Goal: Task Accomplishment & Management: Use online tool/utility

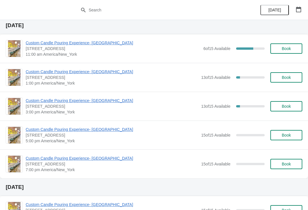
scroll to position [530, 0]
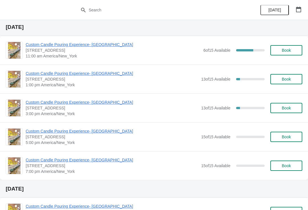
click at [286, 170] on button "Book" at bounding box center [286, 165] width 32 height 10
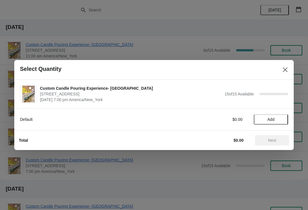
click at [263, 118] on span "Add" at bounding box center [271, 119] width 24 height 5
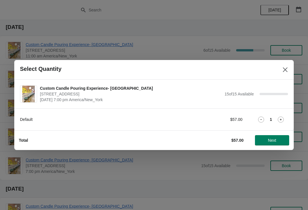
click at [278, 118] on icon at bounding box center [281, 119] width 6 height 6
click at [281, 120] on icon at bounding box center [281, 119] width 2 height 2
click at [281, 120] on icon at bounding box center [281, 119] width 6 height 6
click at [280, 119] on icon at bounding box center [281, 119] width 6 height 6
click at [281, 119] on icon at bounding box center [281, 119] width 2 height 2
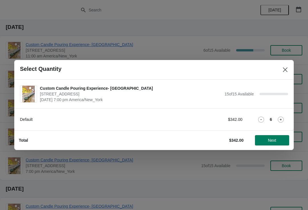
click at [282, 119] on icon at bounding box center [281, 119] width 6 height 6
click at [265, 139] on span "Next" at bounding box center [272, 140] width 25 height 5
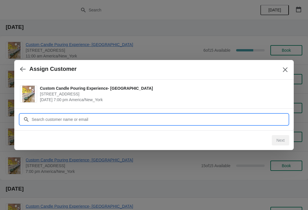
click at [248, 119] on input "Customer" at bounding box center [159, 119] width 257 height 10
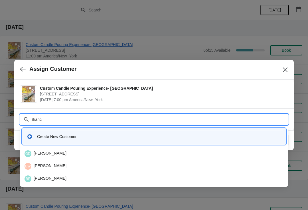
type input "Bianca"
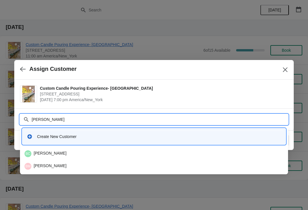
click at [175, 165] on div "BM Bianca Morabito" at bounding box center [154, 166] width 259 height 7
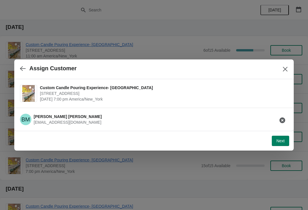
click at [277, 139] on span "Next" at bounding box center [280, 140] width 8 height 5
select select "Friend"
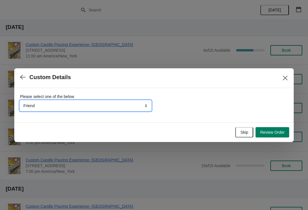
click at [139, 103] on select "Friend Instagram TikTok Yelp Walk-by Attended an event Google Other" at bounding box center [85, 105] width 131 height 10
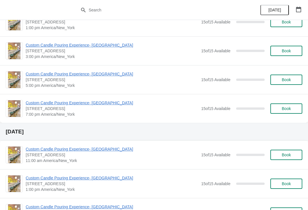
scroll to position [749, 0]
